Goal: Navigation & Orientation: Find specific page/section

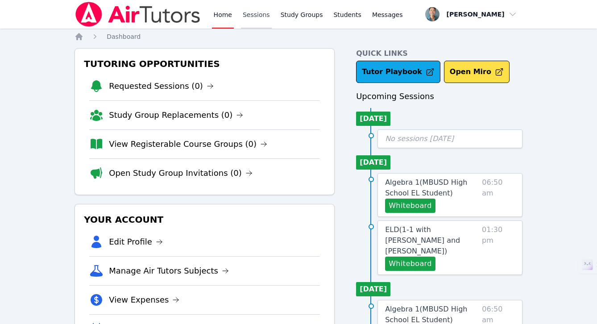
click at [263, 18] on link "Sessions" at bounding box center [256, 14] width 31 height 29
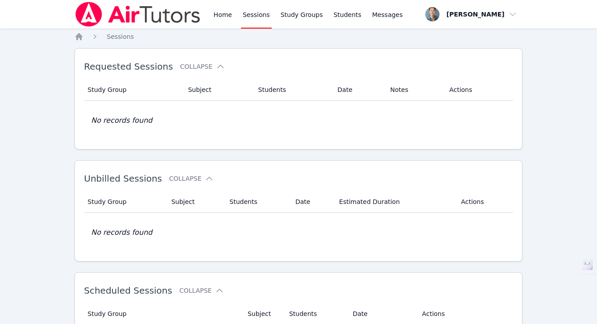
click at [237, 19] on div "Home Sessions Study Groups Students Messages" at bounding box center [308, 14] width 193 height 29
click at [225, 18] on link "Home" at bounding box center [223, 14] width 22 height 29
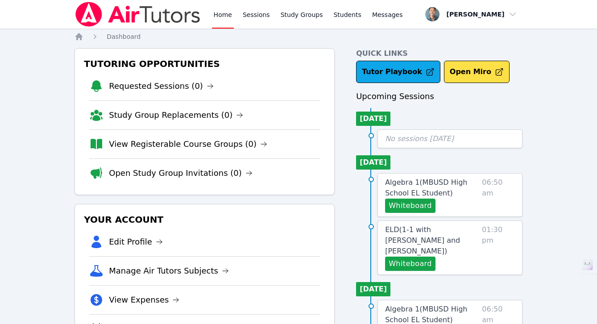
click at [225, 18] on link "Home" at bounding box center [223, 14] width 22 height 29
click at [257, 12] on link "Sessions" at bounding box center [256, 14] width 31 height 29
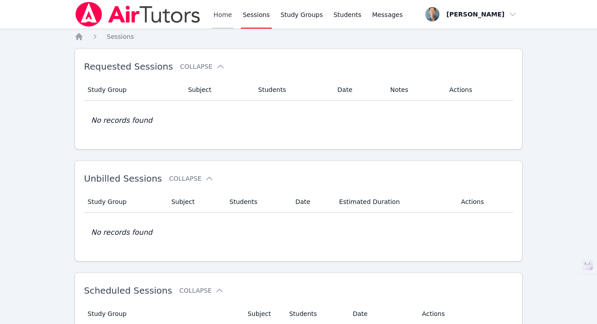
click at [220, 21] on link "Home" at bounding box center [223, 14] width 22 height 29
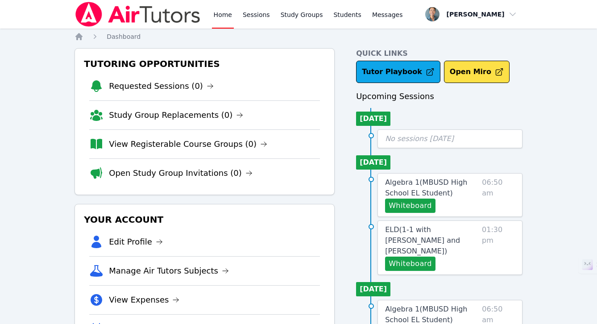
click at [222, 24] on link "Home" at bounding box center [223, 14] width 22 height 29
click at [248, 17] on link "Sessions" at bounding box center [256, 14] width 31 height 29
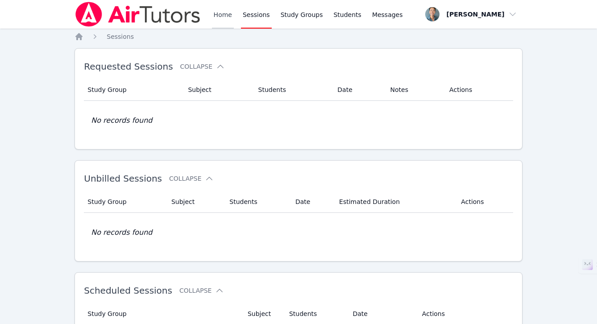
click at [222, 20] on link "Home" at bounding box center [223, 14] width 22 height 29
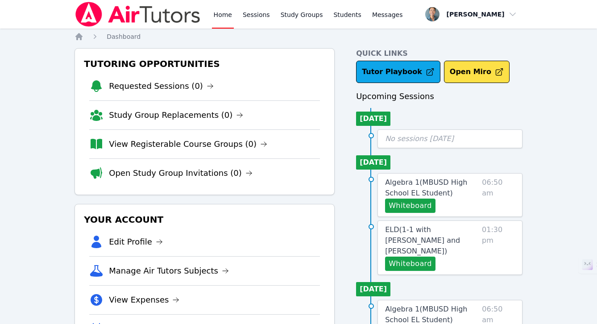
click at [222, 20] on link "Home" at bounding box center [223, 14] width 22 height 29
